Goal: Information Seeking & Learning: Learn about a topic

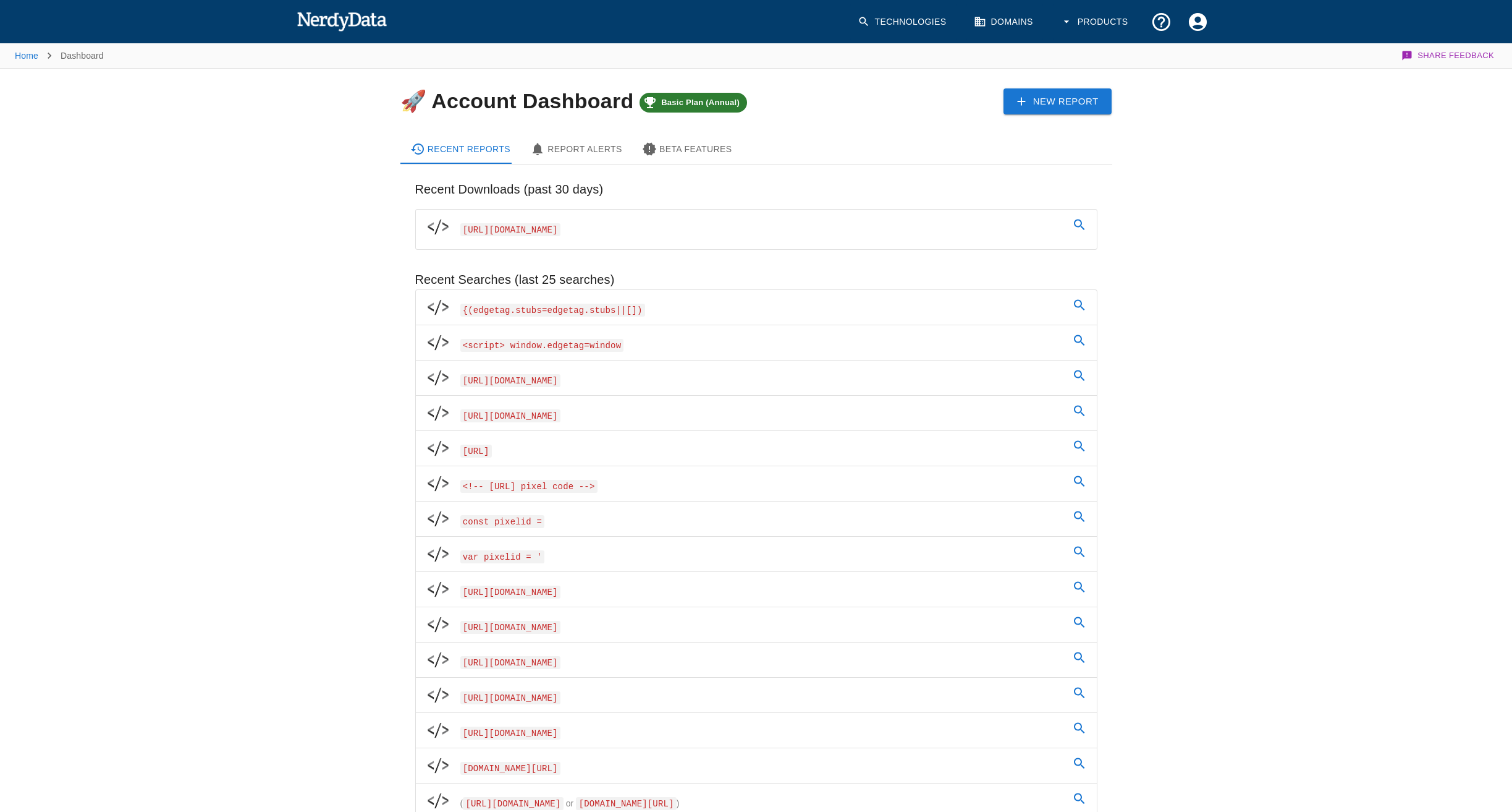
click at [999, 18] on link "Domains" at bounding box center [1004, 22] width 76 height 37
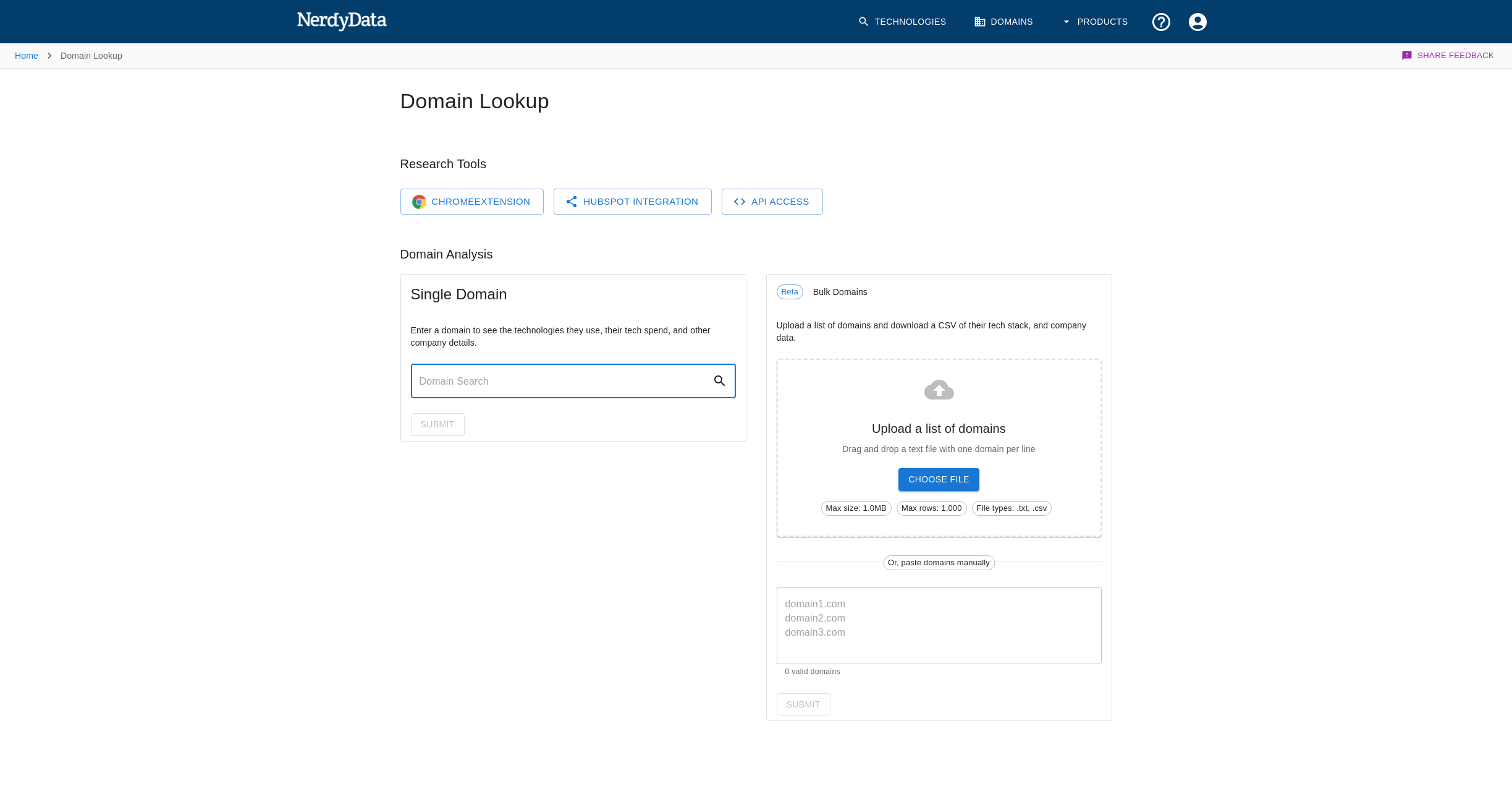
click at [612, 395] on input "text" at bounding box center [561, 381] width 301 height 35
paste input "[URL][DOMAIN_NAME]"
type input "[URL][DOMAIN_NAME]"
click at [718, 382] on icon at bounding box center [720, 381] width 15 height 15
click at [442, 423] on button "Submit" at bounding box center [438, 424] width 54 height 23
